Goal: Task Accomplishment & Management: Manage account settings

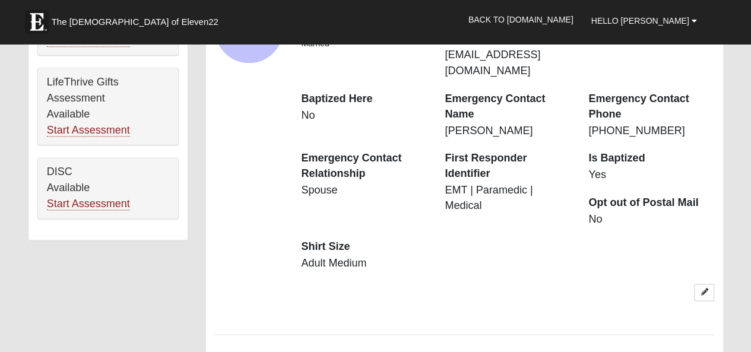
scroll to position [891, 0]
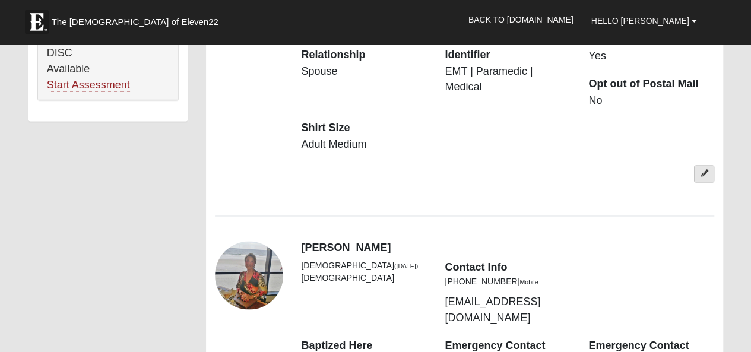
click at [701, 177] on icon at bounding box center [704, 173] width 7 height 7
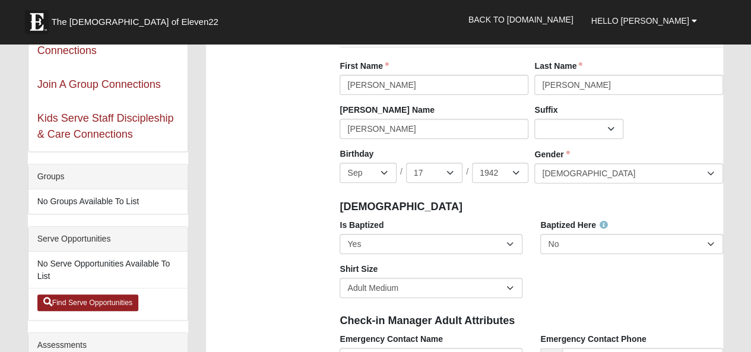
scroll to position [0, 0]
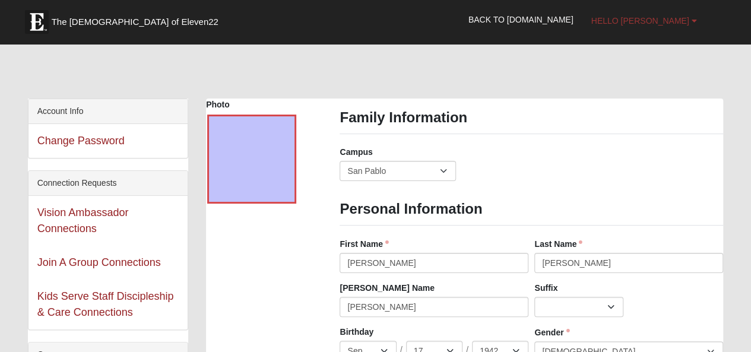
click at [665, 21] on span "Hello [PERSON_NAME]" at bounding box center [641, 21] width 98 height 10
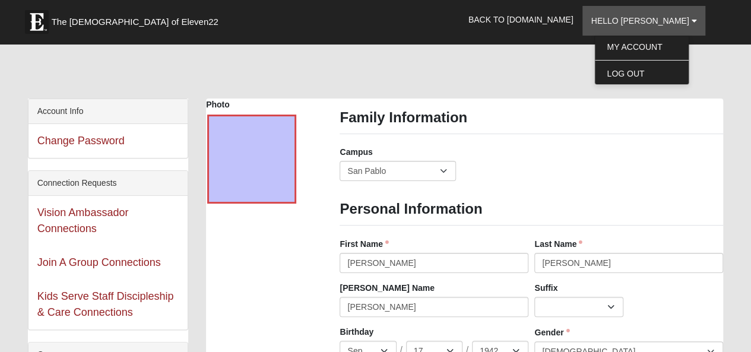
click at [578, 154] on div "Family Information Campus Arlington Baymeadows Eleven22 Online Fleming Island J…" at bounding box center [532, 149] width 384 height 81
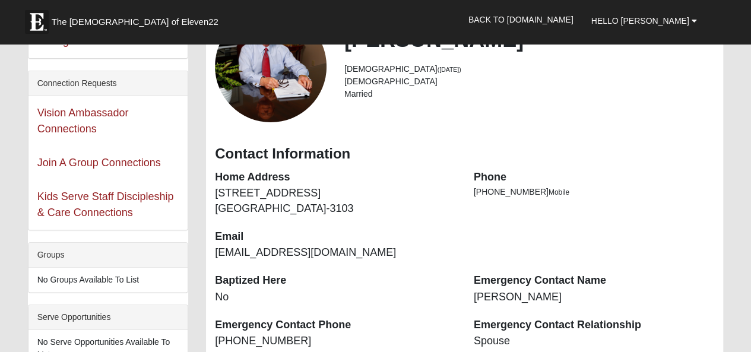
scroll to position [119, 0]
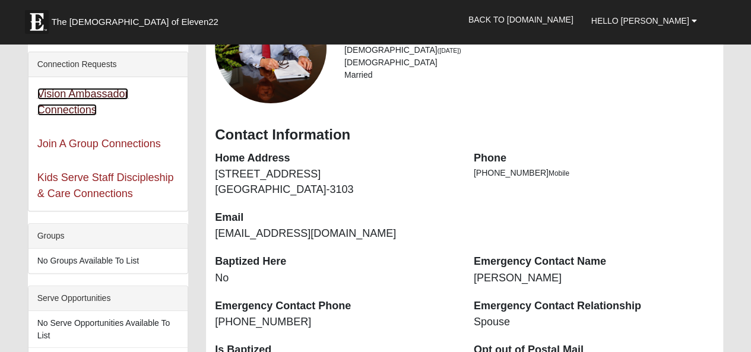
click at [84, 116] on link "Vision Ambassador Connections" at bounding box center [82, 102] width 91 height 28
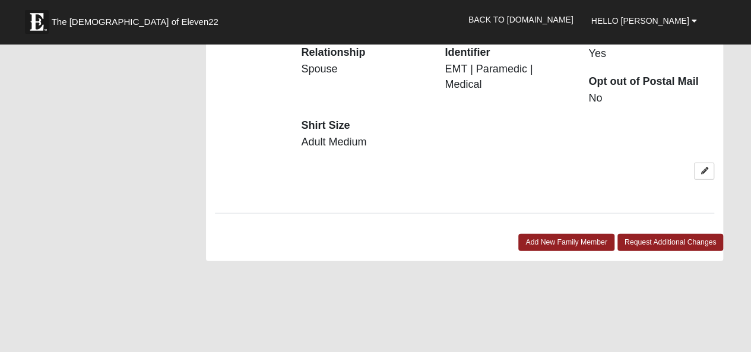
scroll to position [1366, 0]
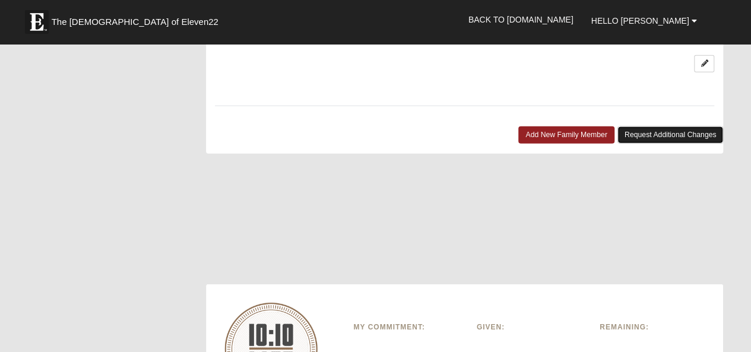
click at [618, 144] on link "Request Additional Changes" at bounding box center [671, 135] width 106 height 17
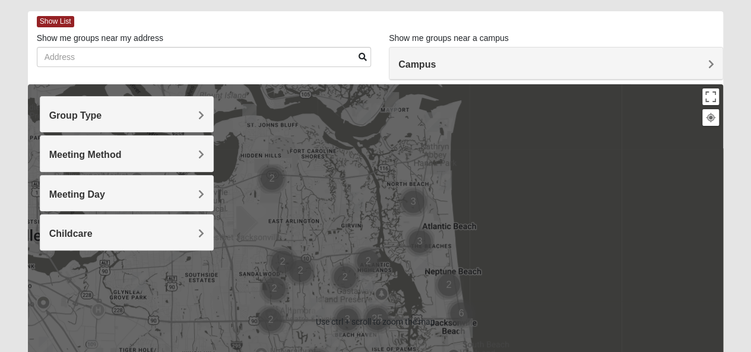
scroll to position [59, 0]
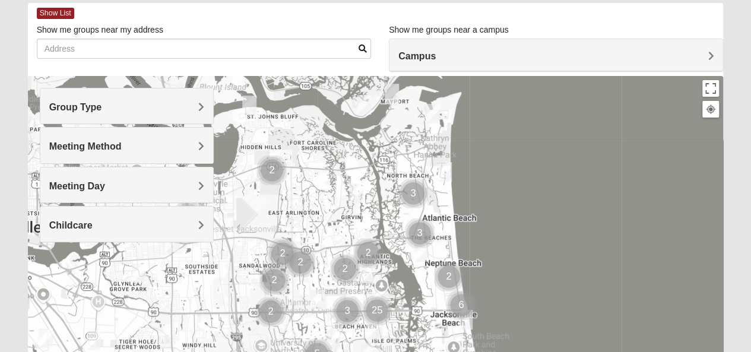
click at [162, 152] on h4 "Meeting Method" at bounding box center [126, 146] width 155 height 11
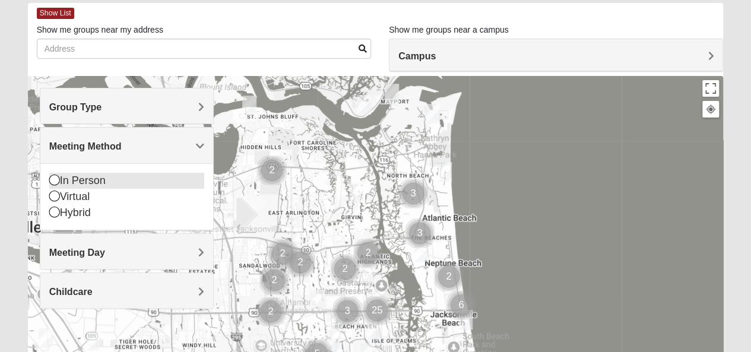
click at [51, 183] on icon at bounding box center [54, 180] width 11 height 11
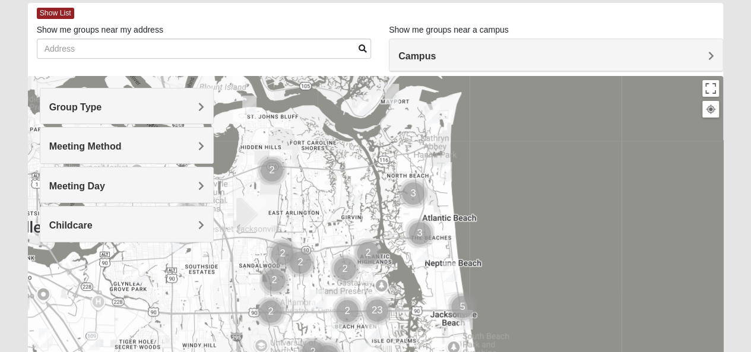
click at [51, 183] on span "Meeting Day" at bounding box center [77, 186] width 56 height 10
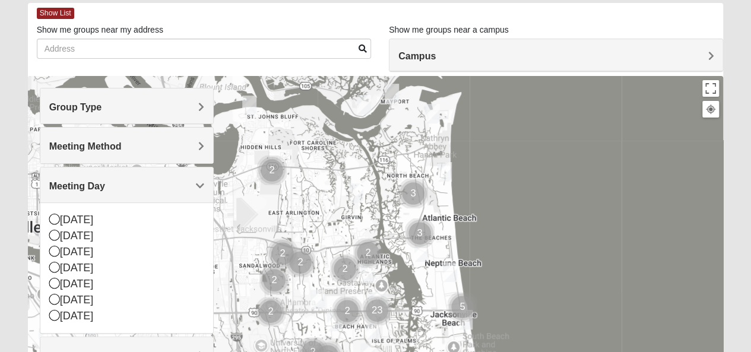
click at [116, 151] on span "Meeting Method" at bounding box center [85, 146] width 72 height 10
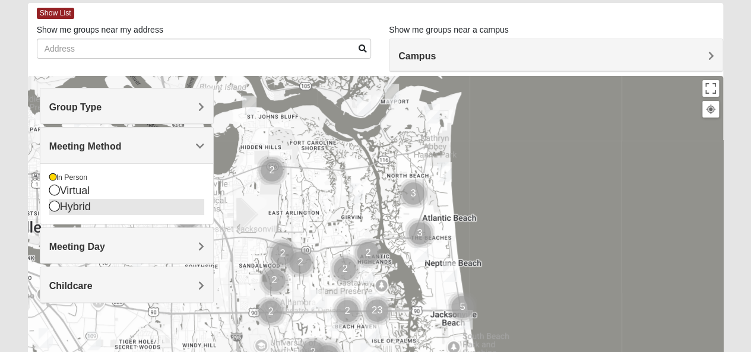
click at [55, 211] on icon at bounding box center [54, 206] width 11 height 11
click at [55, 214] on div "Hybrid" at bounding box center [126, 207] width 155 height 16
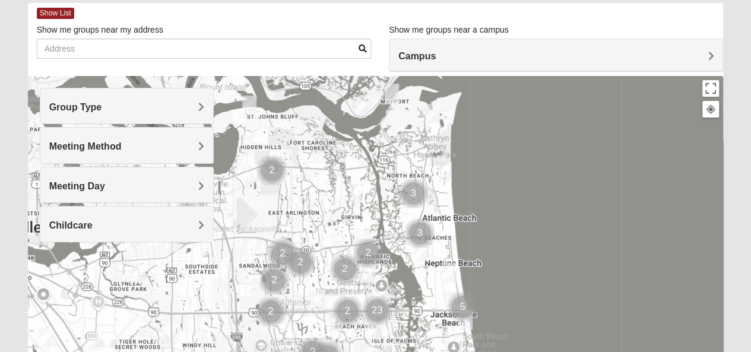
click at [133, 185] on h4 "Meeting Day" at bounding box center [126, 186] width 155 height 11
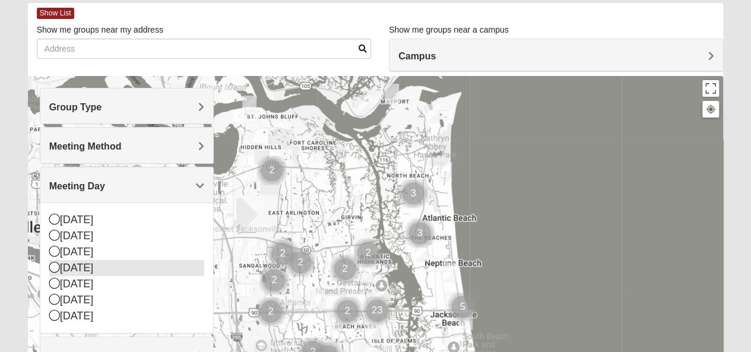
click at [57, 270] on icon at bounding box center [54, 267] width 11 height 11
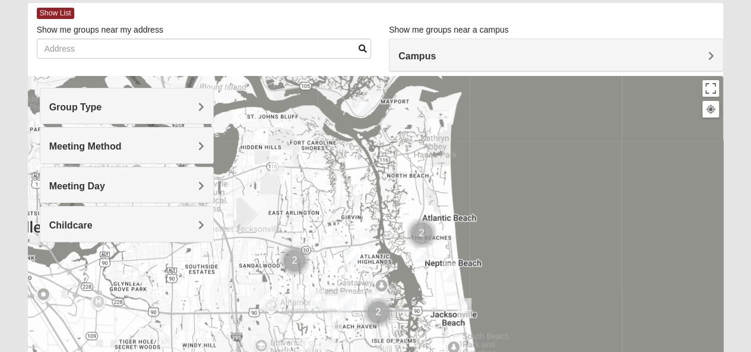
click at [143, 233] on div "Childcare" at bounding box center [126, 224] width 173 height 35
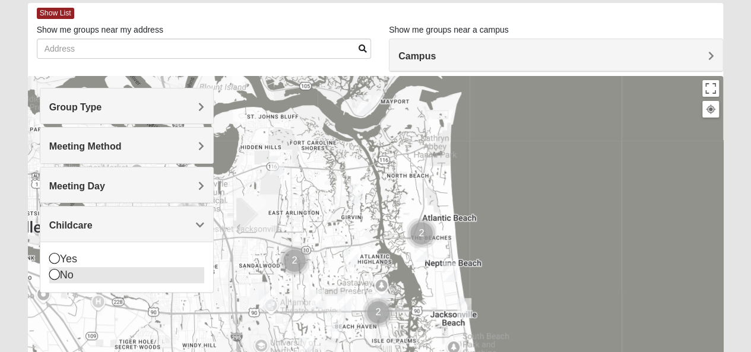
click at [57, 274] on icon at bounding box center [54, 274] width 11 height 11
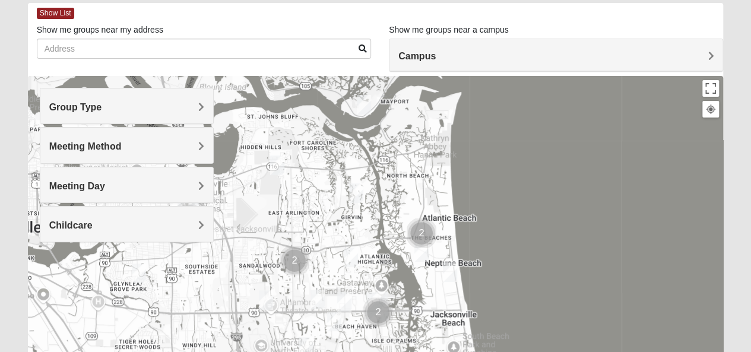
click at [191, 113] on h4 "Group Type" at bounding box center [126, 107] width 155 height 11
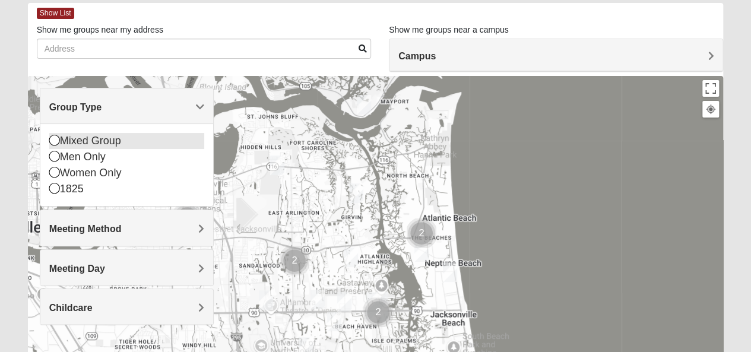
click at [56, 141] on icon at bounding box center [54, 140] width 11 height 11
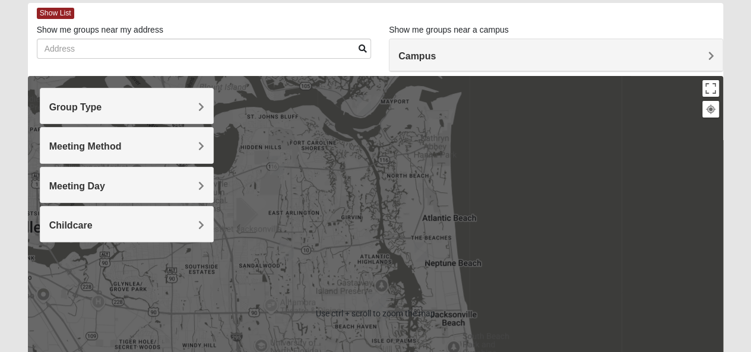
scroll to position [178, 0]
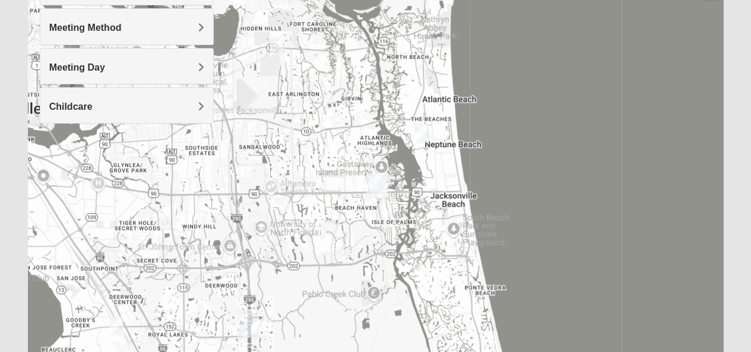
click at [372, 189] on img "San Pablo" at bounding box center [377, 188] width 31 height 38
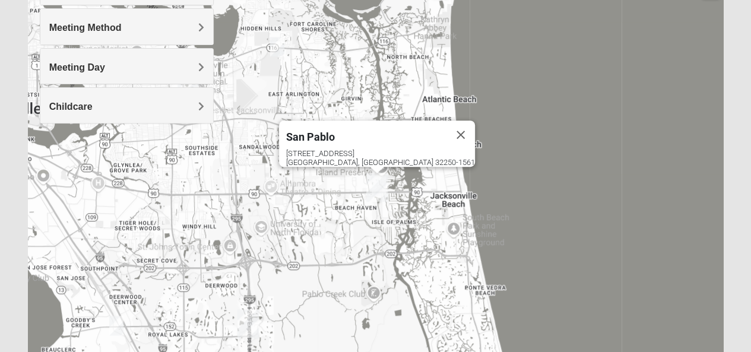
click at [375, 191] on img "San Pablo" at bounding box center [377, 188] width 31 height 38
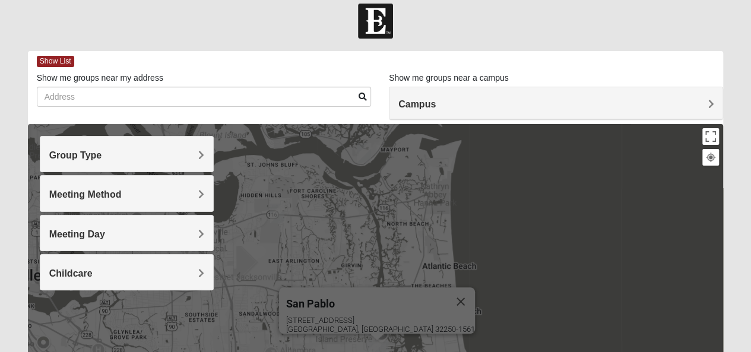
scroll to position [0, 0]
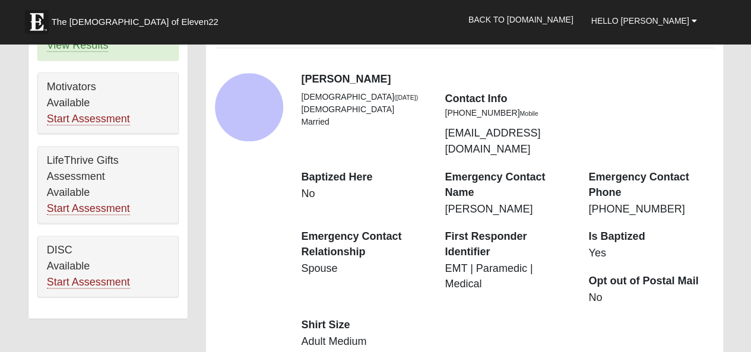
scroll to position [713, 0]
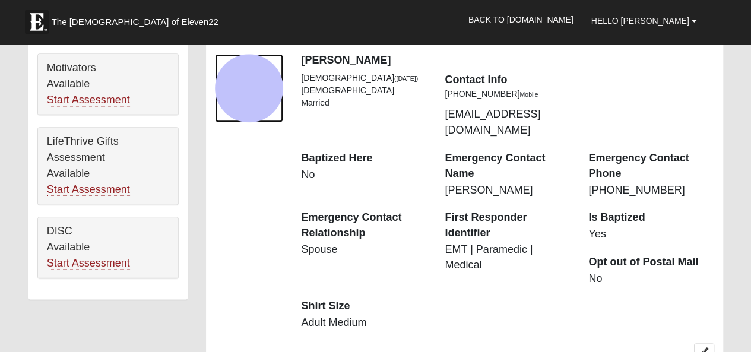
click at [252, 122] on div "View Fullsize Photo" at bounding box center [249, 88] width 68 height 68
